Goal: Use online tool/utility: Utilize a website feature to perform a specific function

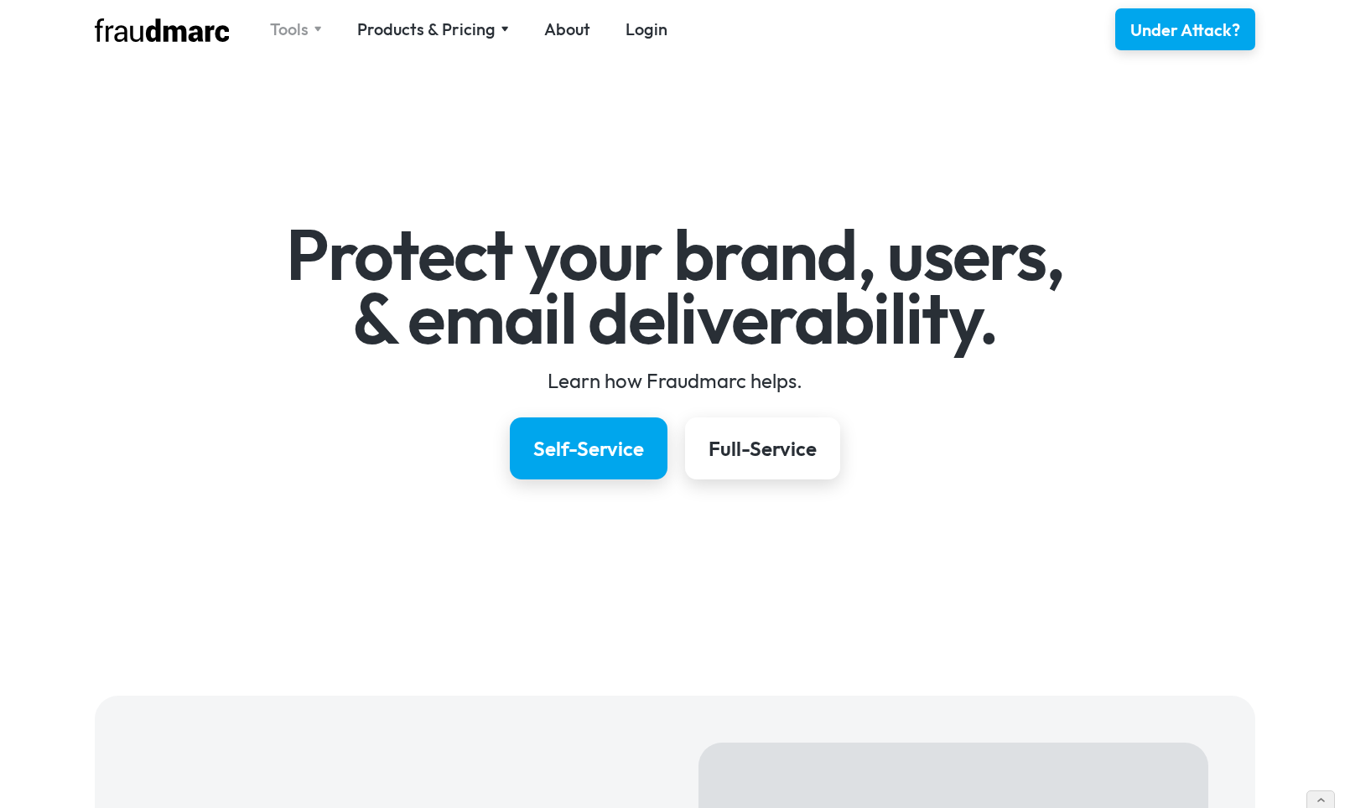
click at [303, 30] on div "Tools" at bounding box center [289, 29] width 39 height 23
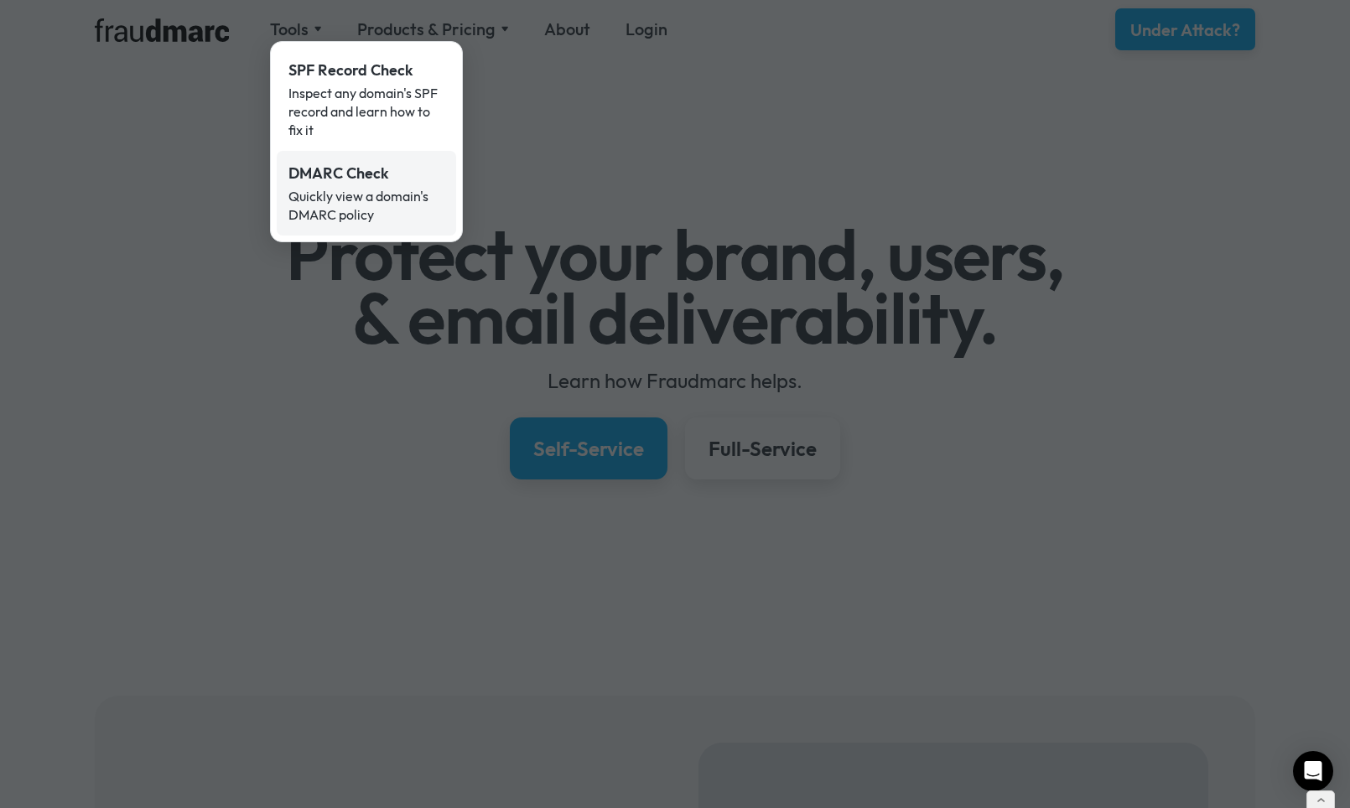
click at [343, 176] on div "DMARC Check" at bounding box center [366, 174] width 156 height 22
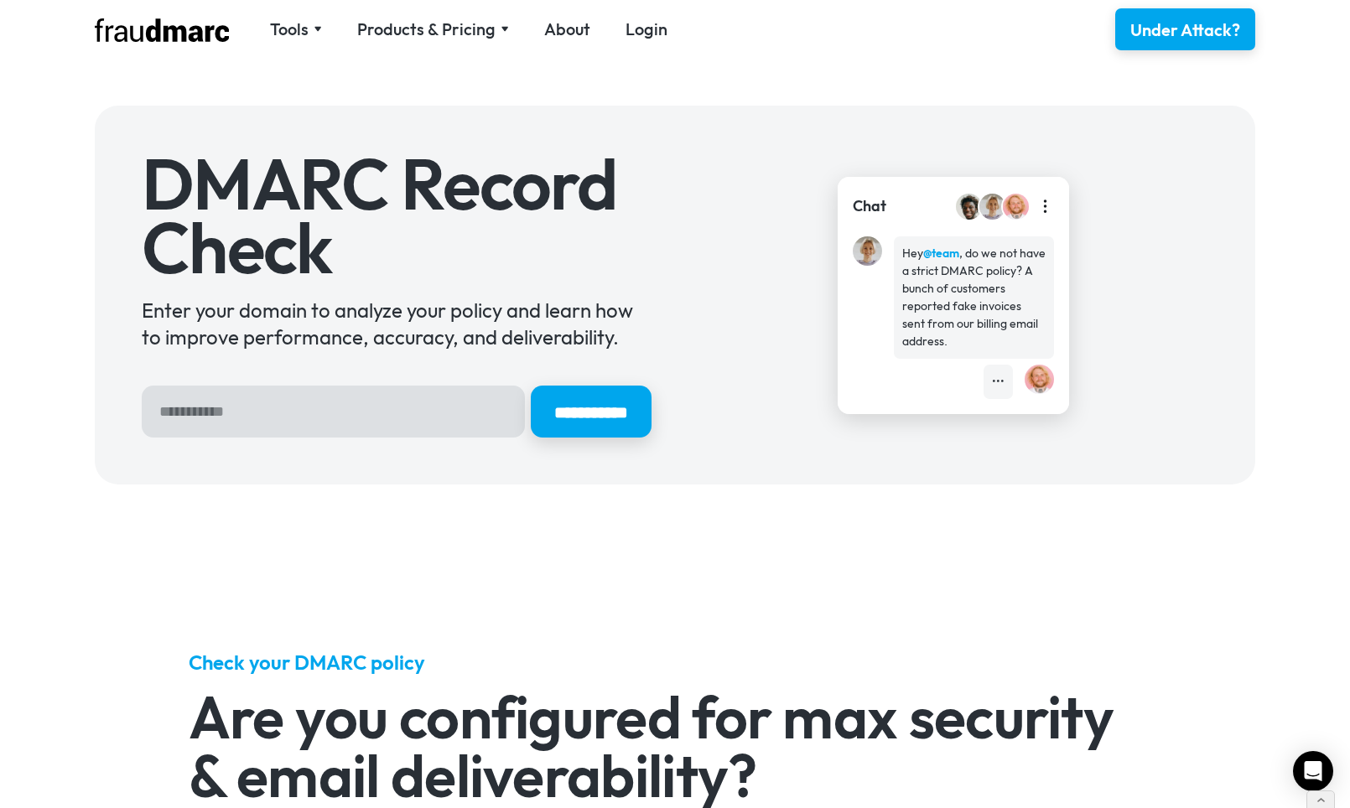
click at [205, 399] on input "Hero Sign Up Form" at bounding box center [333, 412] width 383 height 52
click at [257, 412] on input "Hero Sign Up Form" at bounding box center [333, 412] width 383 height 52
type input "**********"
click at [572, 411] on input "**********" at bounding box center [591, 412] width 121 height 52
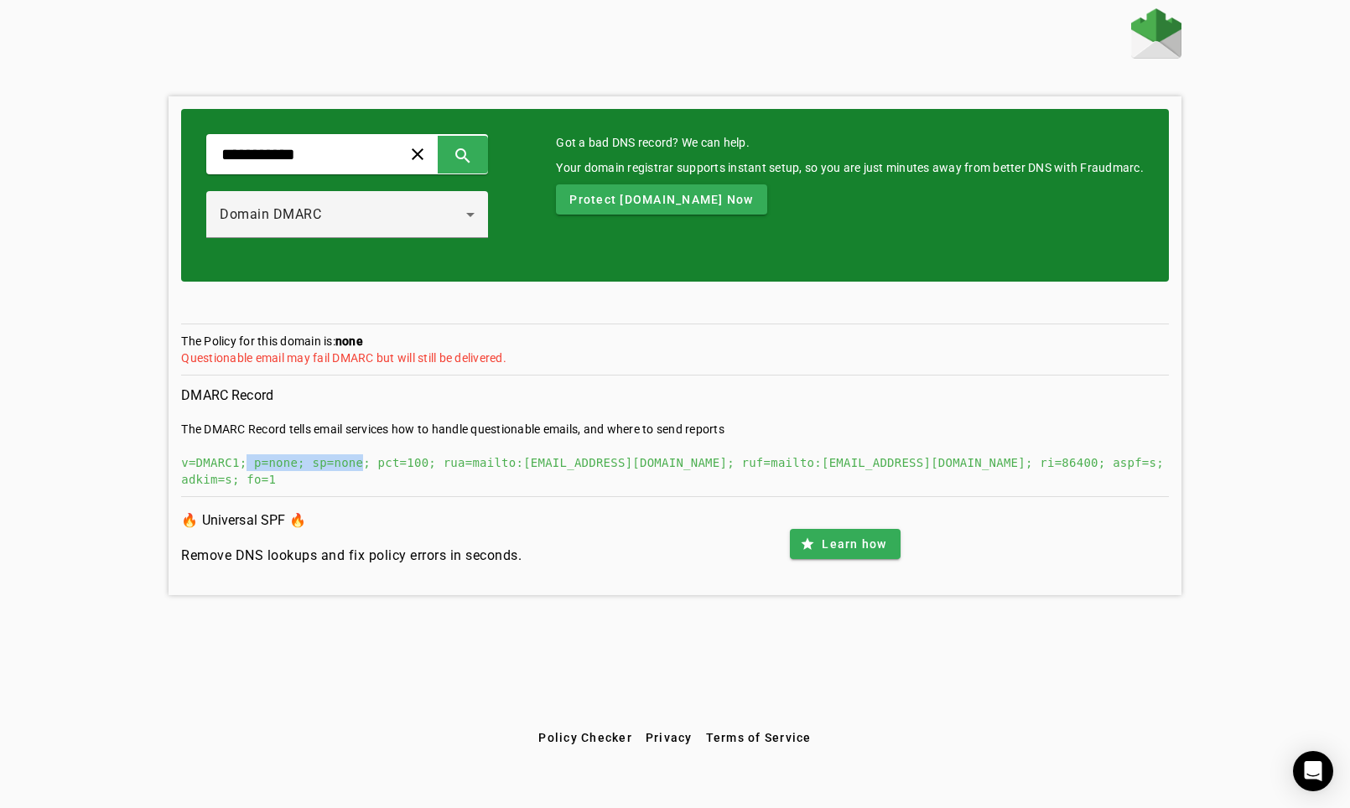
drag, startPoint x: 249, startPoint y: 463, endPoint x: 360, endPoint y: 464, distance: 110.7
click at [360, 464] on div "v=DMARC1; p=none; sp=none; pct=100; rua=mailto:[EMAIL_ADDRESS][DOMAIN_NAME]; ru…" at bounding box center [675, 471] width 988 height 34
click at [277, 461] on div "v=DMARC1; p=none; sp=none; pct=100; rua=mailto:[EMAIL_ADDRESS][DOMAIN_NAME]; ru…" at bounding box center [675, 471] width 988 height 34
click at [355, 207] on div "Domain DMARC" at bounding box center [343, 215] width 246 height 20
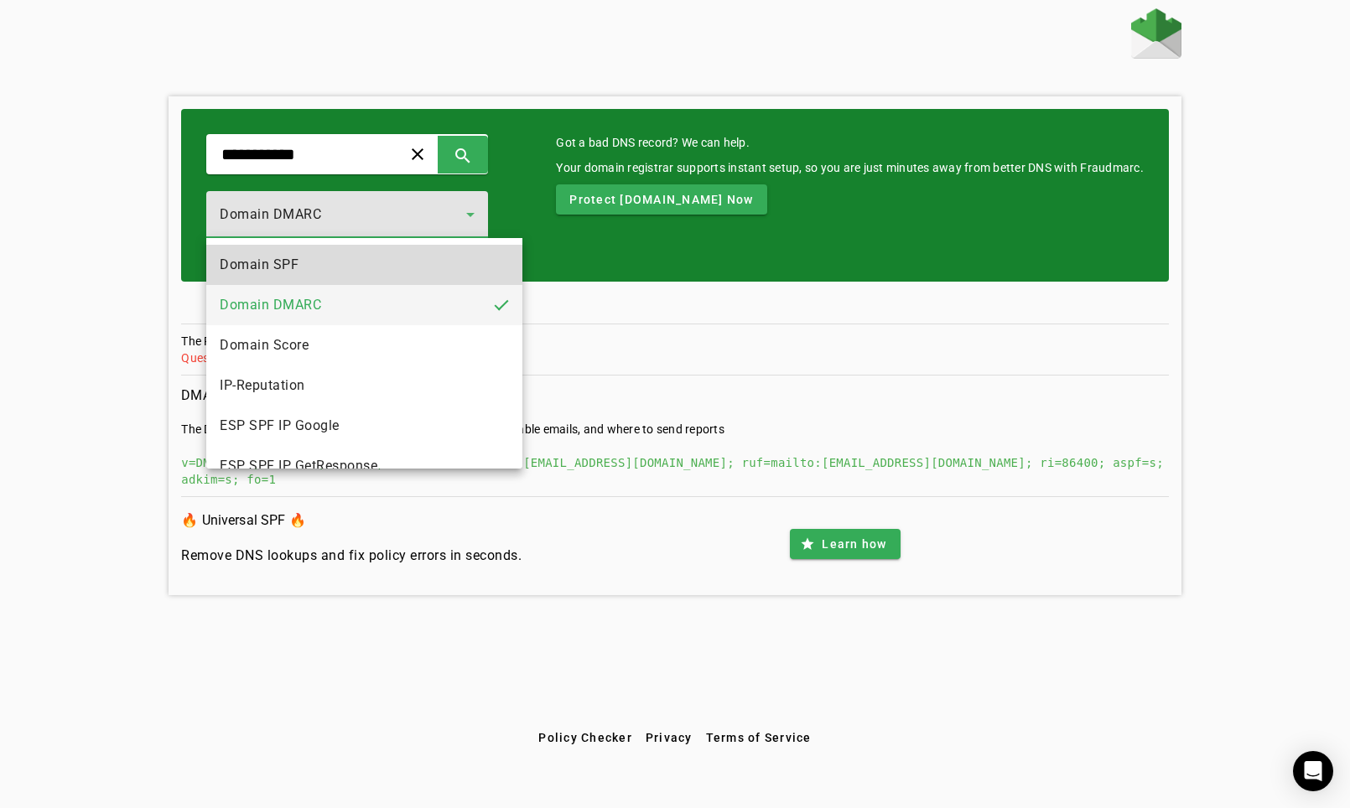
click at [340, 261] on mat-option "Domain SPF" at bounding box center [364, 265] width 316 height 40
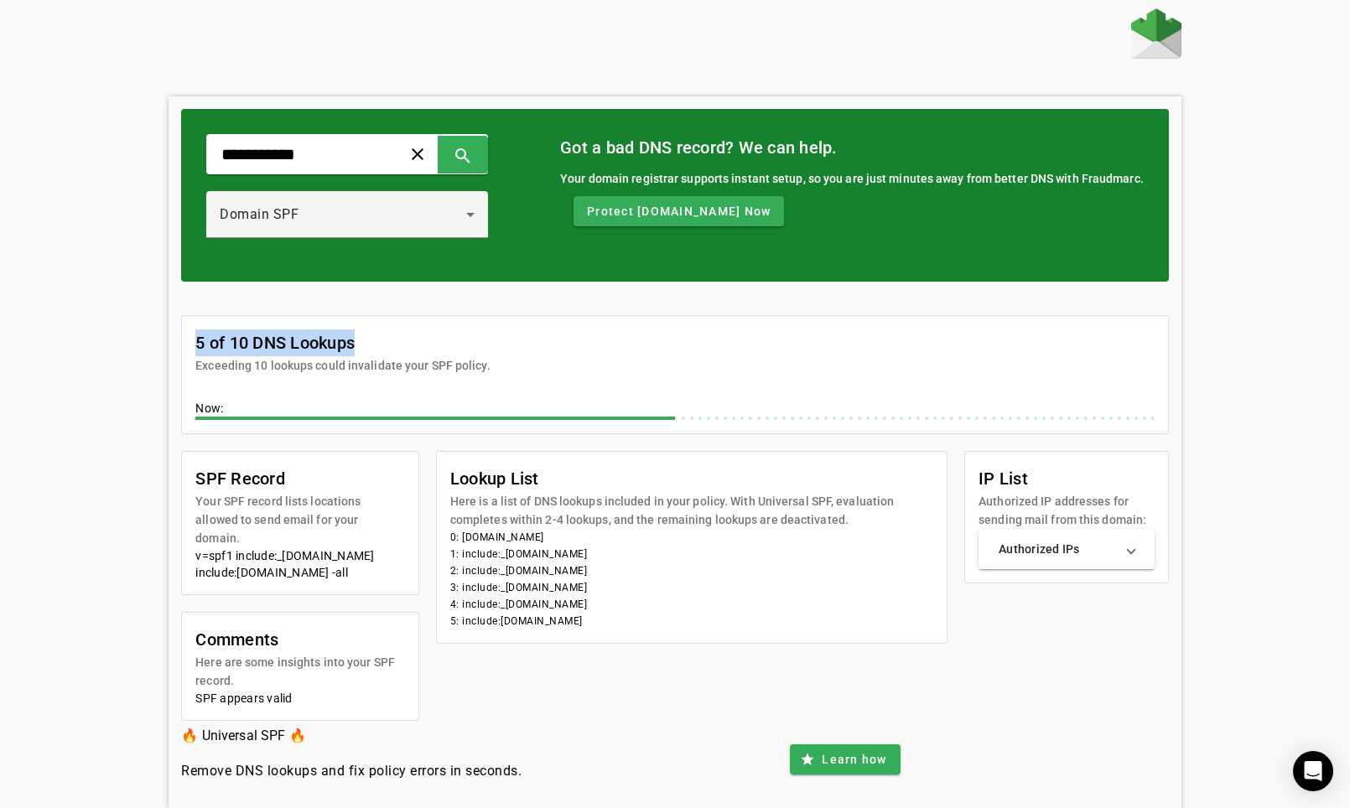
drag, startPoint x: 191, startPoint y: 343, endPoint x: 360, endPoint y: 340, distance: 169.4
click at [362, 340] on mat-card-header "5 of 10 DNS Lookups Exceeding 10 lookups could invalidate your SPF policy." at bounding box center [675, 345] width 986 height 59
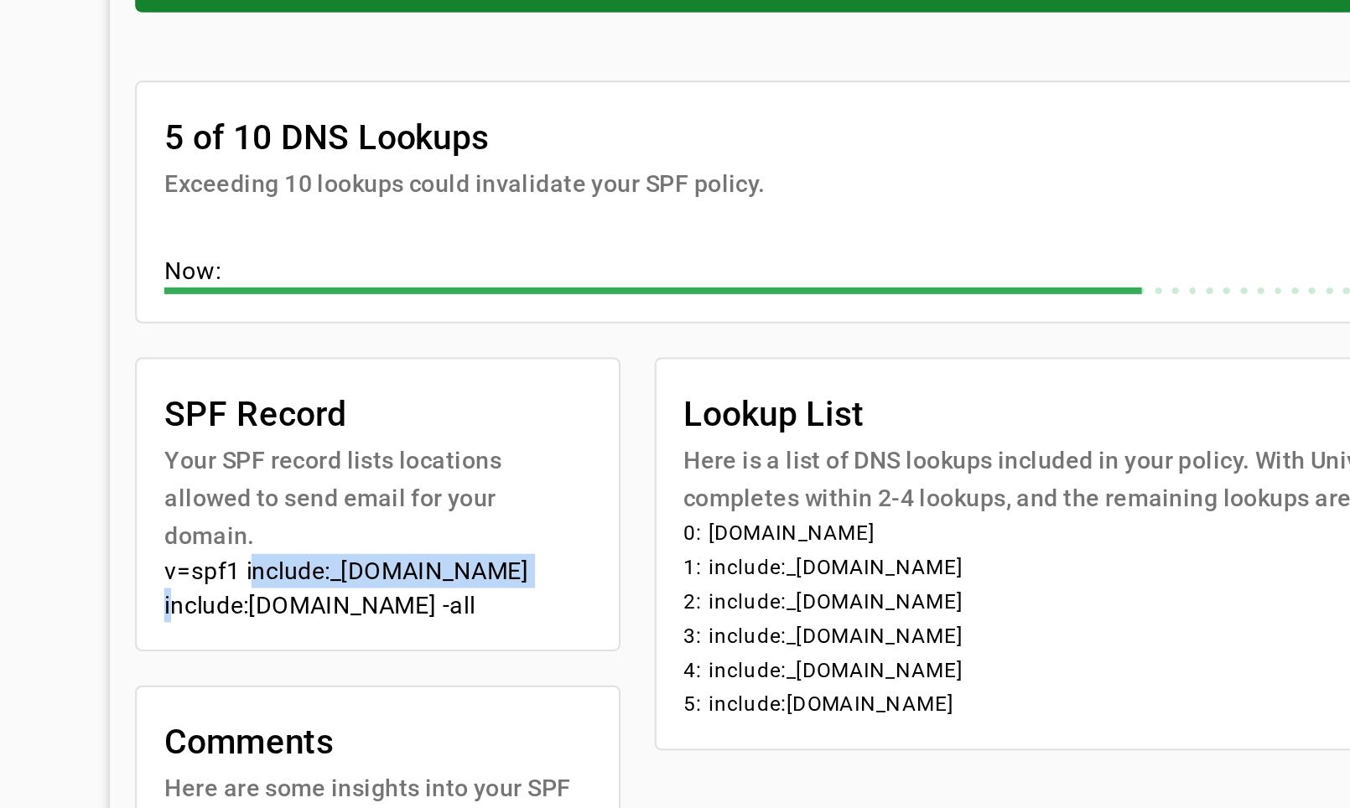
drag, startPoint x: 121, startPoint y: 262, endPoint x: 282, endPoint y: 264, distance: 161.0
click at [282, 547] on div "v=spf1 include:_[DOMAIN_NAME] include:[DOMAIN_NAME] -all" at bounding box center [300, 564] width 210 height 34
drag, startPoint x: 80, startPoint y: 277, endPoint x: 283, endPoint y: 282, distance: 202.9
click at [282, 547] on mat-card-content "v=spf1 include:_[DOMAIN_NAME] include:[DOMAIN_NAME] -all" at bounding box center [300, 570] width 236 height 47
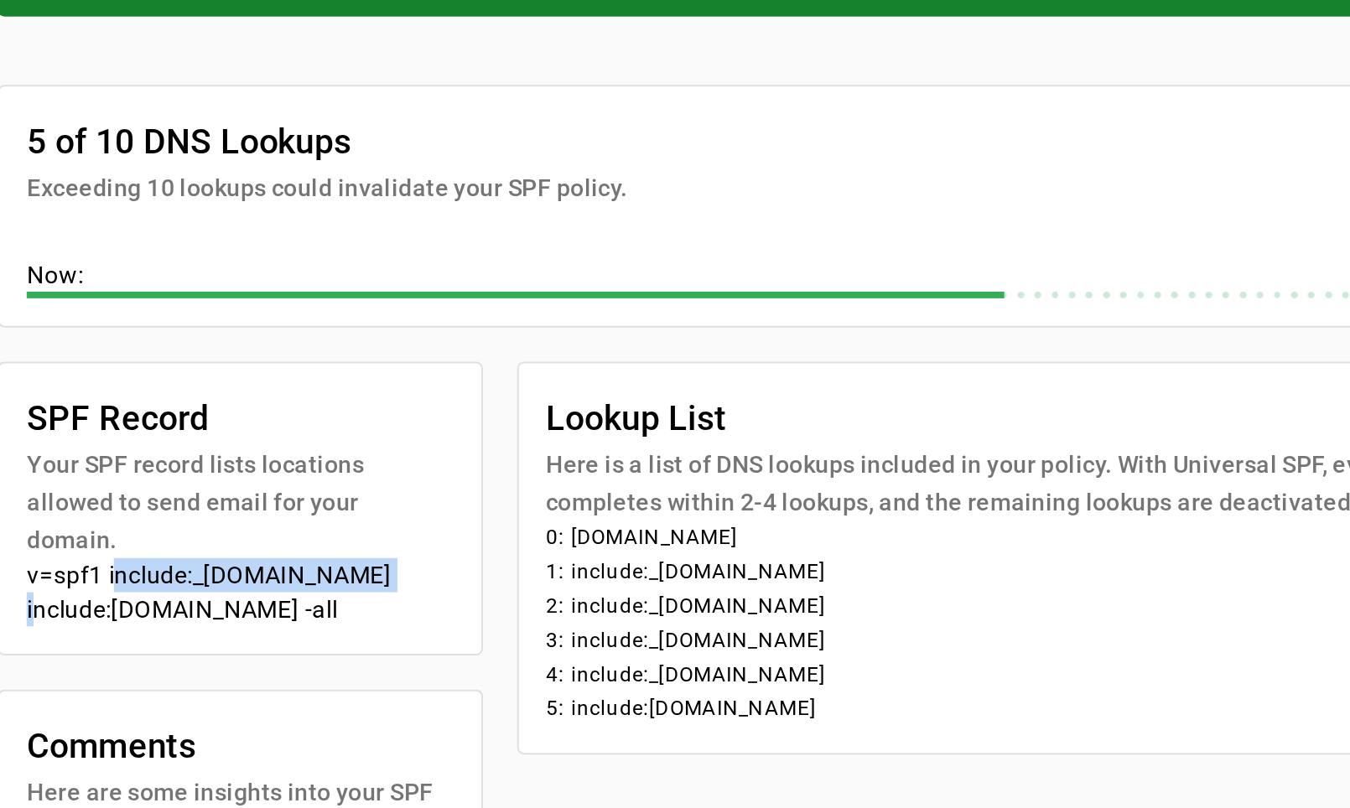
scroll to position [13, 0]
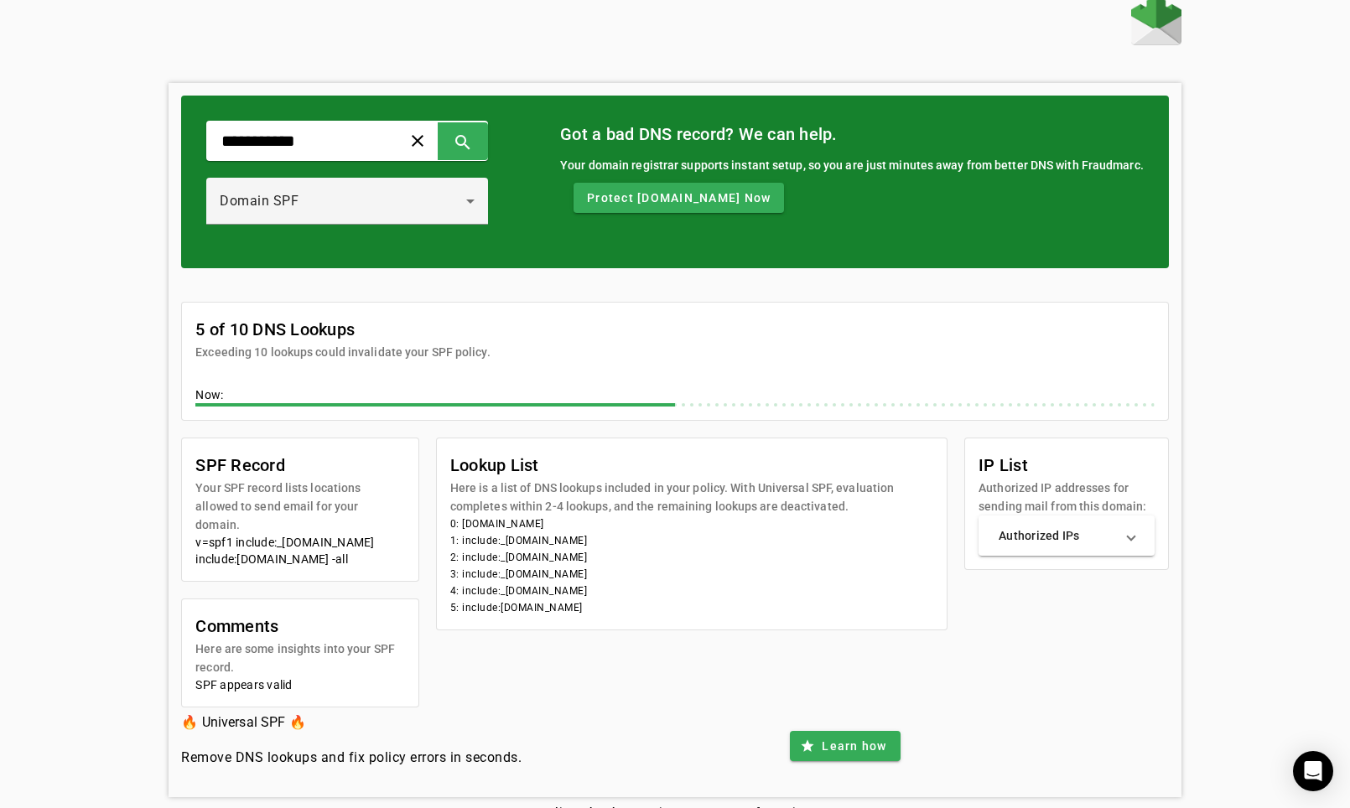
click at [103, 188] on div "**********" at bounding box center [675, 396] width 1350 height 802
click at [291, 205] on span "Domain SPF" at bounding box center [259, 201] width 79 height 16
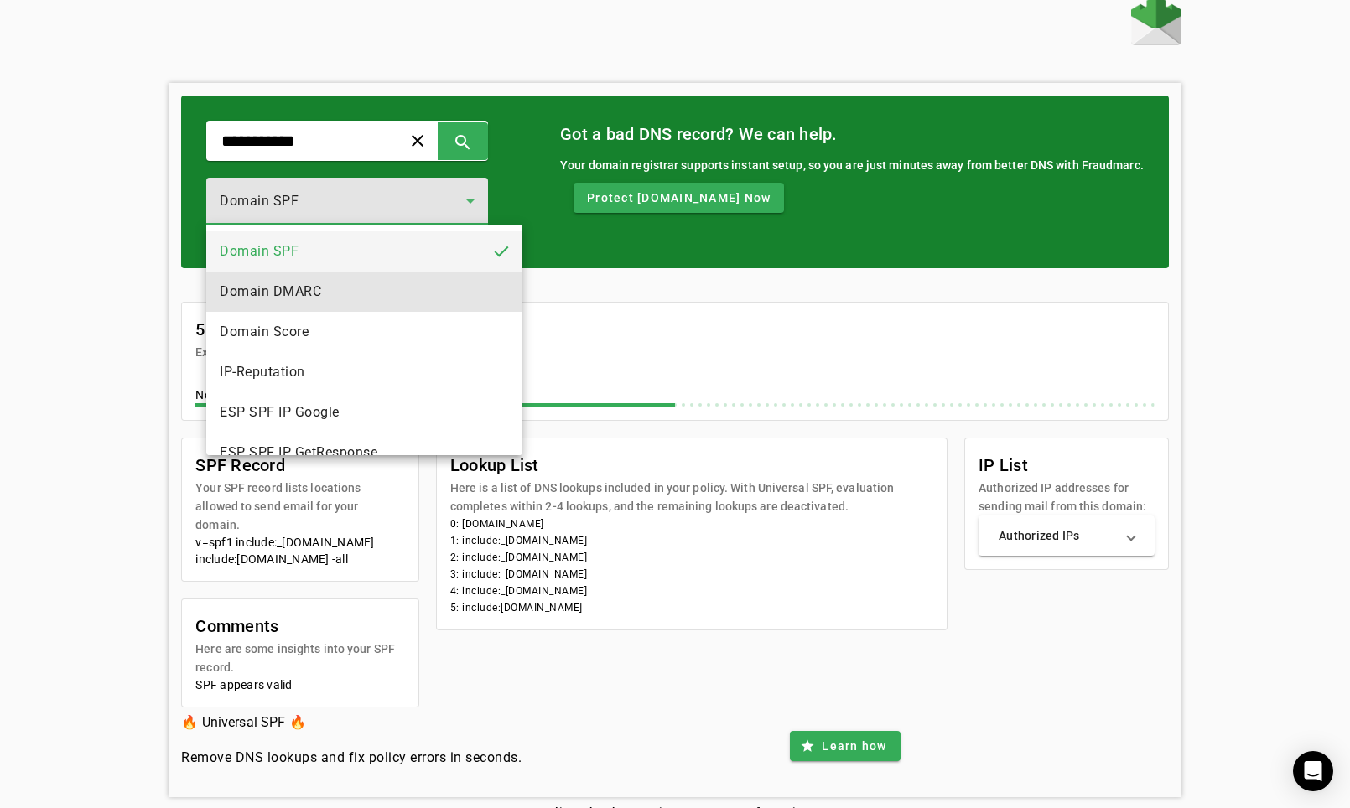
click at [301, 288] on span "Domain DMARC" at bounding box center [270, 292] width 101 height 20
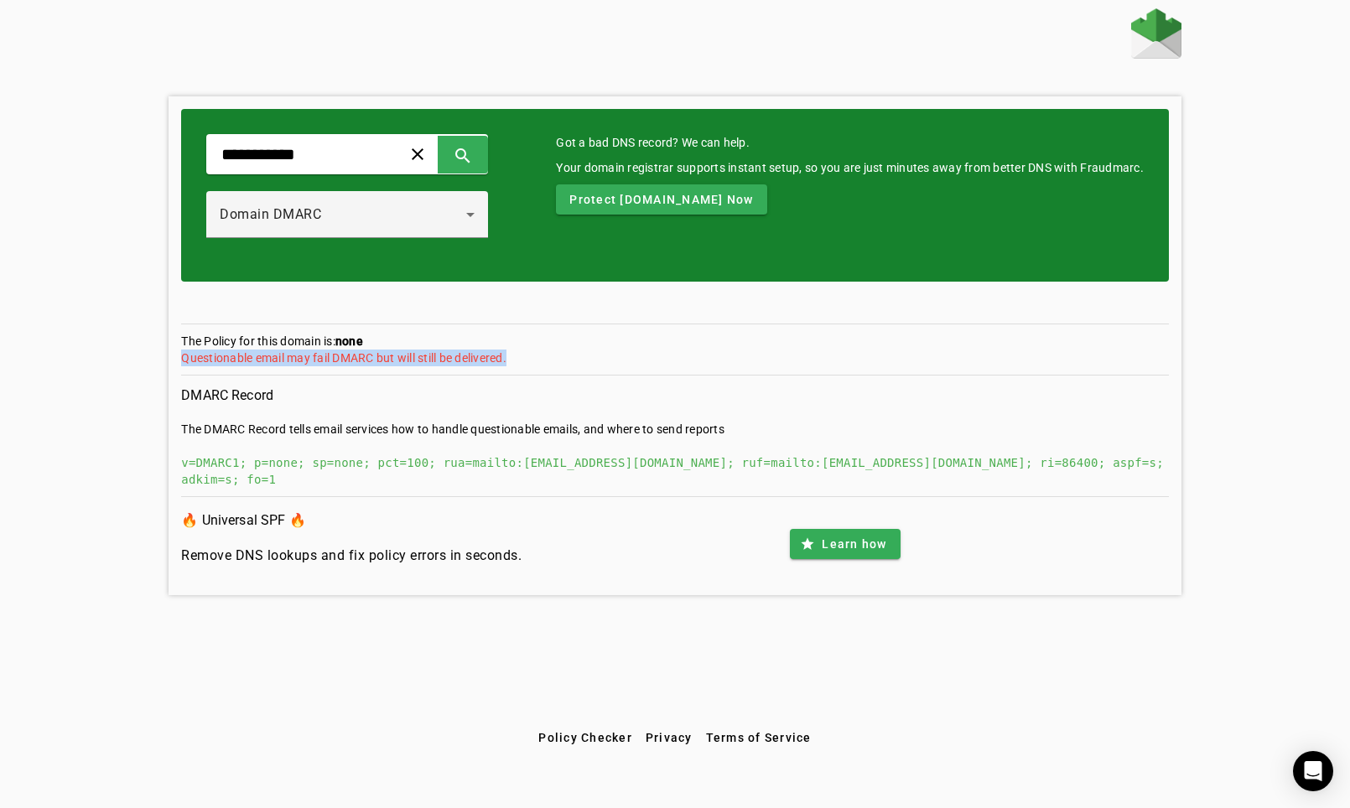
drag, startPoint x: 180, startPoint y: 358, endPoint x: 527, endPoint y: 361, distance: 347.1
click at [527, 362] on div "**********" at bounding box center [675, 345] width 1013 height 499
click at [527, 361] on div "Questionable email may fail DMARC but will still be delivered." at bounding box center [675, 358] width 988 height 17
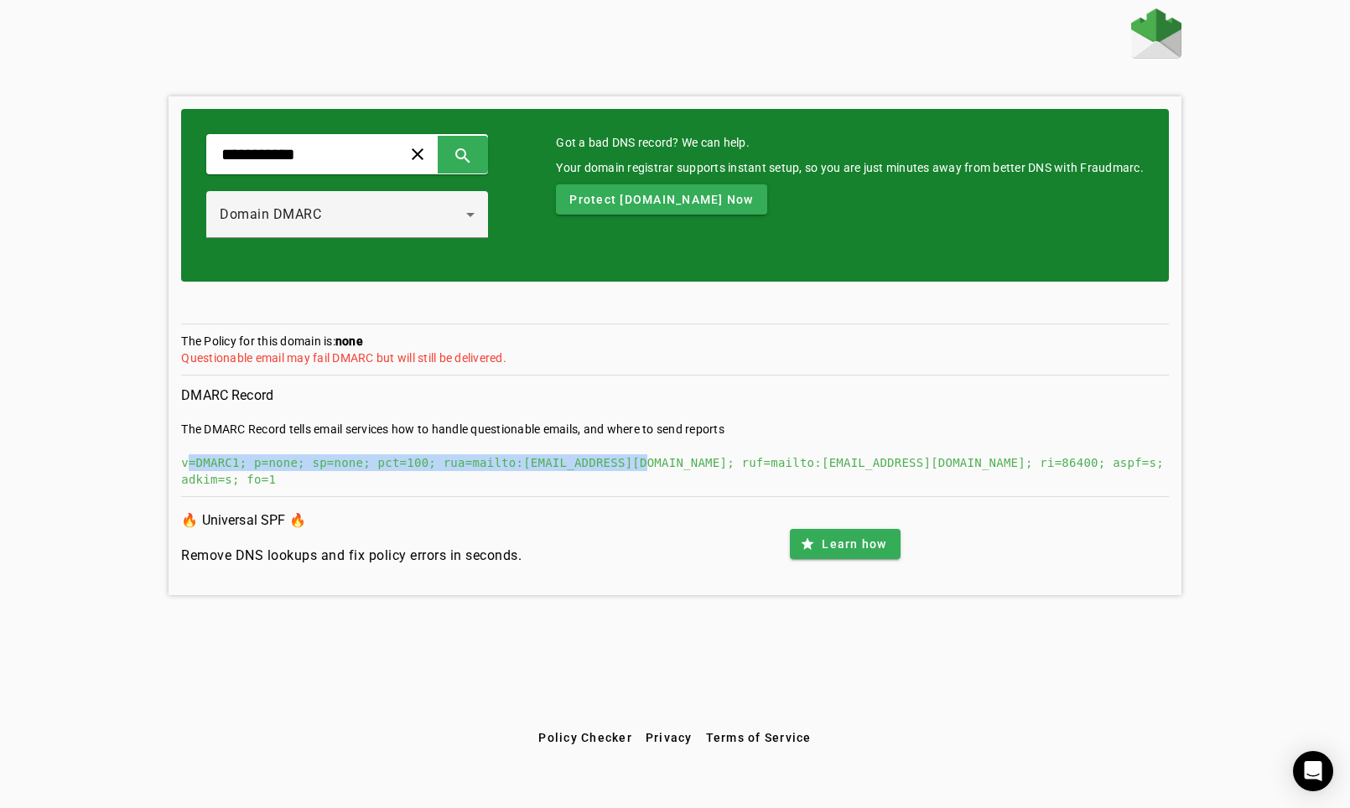
drag, startPoint x: 188, startPoint y: 464, endPoint x: 646, endPoint y: 466, distance: 457.7
click at [646, 466] on div "v=DMARC1; p=none; sp=none; pct=100; rua=mailto:[EMAIL_ADDRESS][DOMAIN_NAME]; ru…" at bounding box center [675, 471] width 988 height 34
drag, startPoint x: 656, startPoint y: 463, endPoint x: 523, endPoint y: 464, distance: 133.3
click at [523, 464] on div "v=DMARC1; p=none; sp=none; pct=100; rua=mailto:[EMAIL_ADDRESS][DOMAIN_NAME]; ru…" at bounding box center [675, 471] width 988 height 34
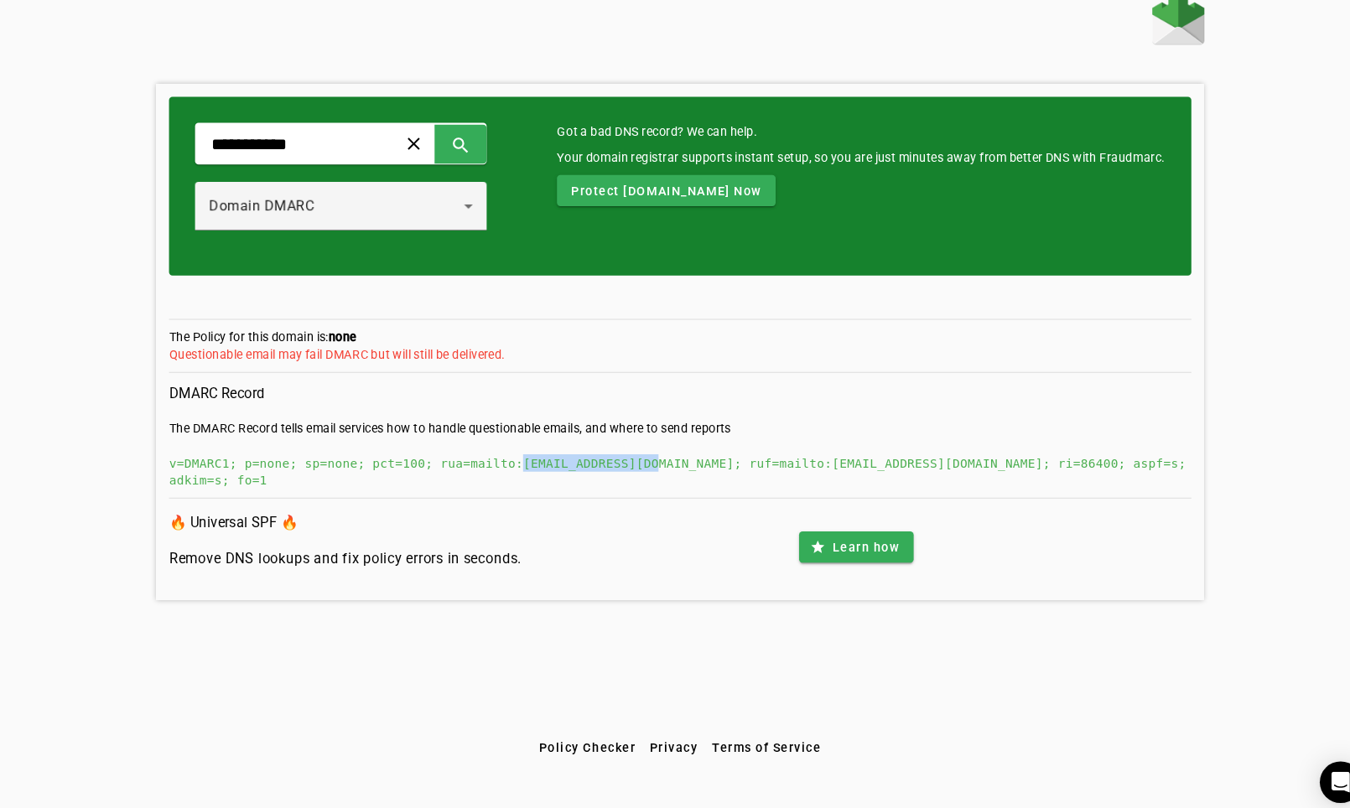
click at [542, 454] on div "v=DMARC1; p=none; sp=none; pct=100; rua=mailto:[EMAIL_ADDRESS][DOMAIN_NAME]; ru…" at bounding box center [675, 471] width 988 height 34
drag, startPoint x: 502, startPoint y: 447, endPoint x: 638, endPoint y: 448, distance: 135.8
click at [640, 454] on div "v=DMARC1; p=none; sp=none; pct=100; rua=mailto:[EMAIL_ADDRESS][DOMAIN_NAME]; ru…" at bounding box center [675, 471] width 988 height 34
click at [638, 454] on div "v=DMARC1; p=none; sp=none; pct=100; rua=mailto:[EMAIL_ADDRESS][DOMAIN_NAME]; ru…" at bounding box center [675, 471] width 988 height 34
